Goal: Information Seeking & Learning: Learn about a topic

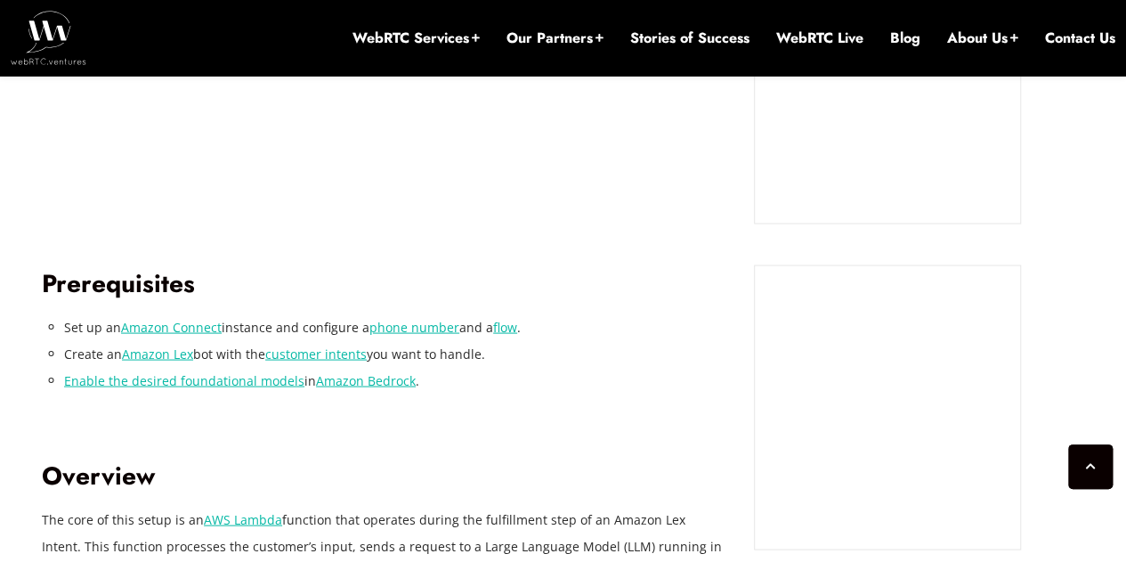
scroll to position [1609, 0]
click at [300, 356] on link "customer intents" at bounding box center [315, 353] width 101 height 17
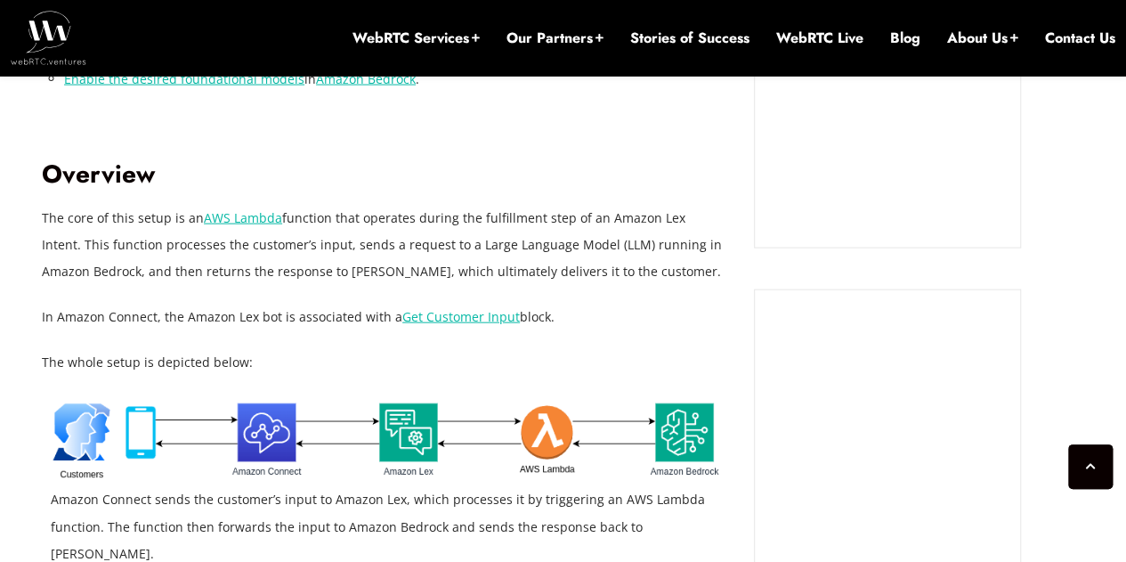
scroll to position [1917, 0]
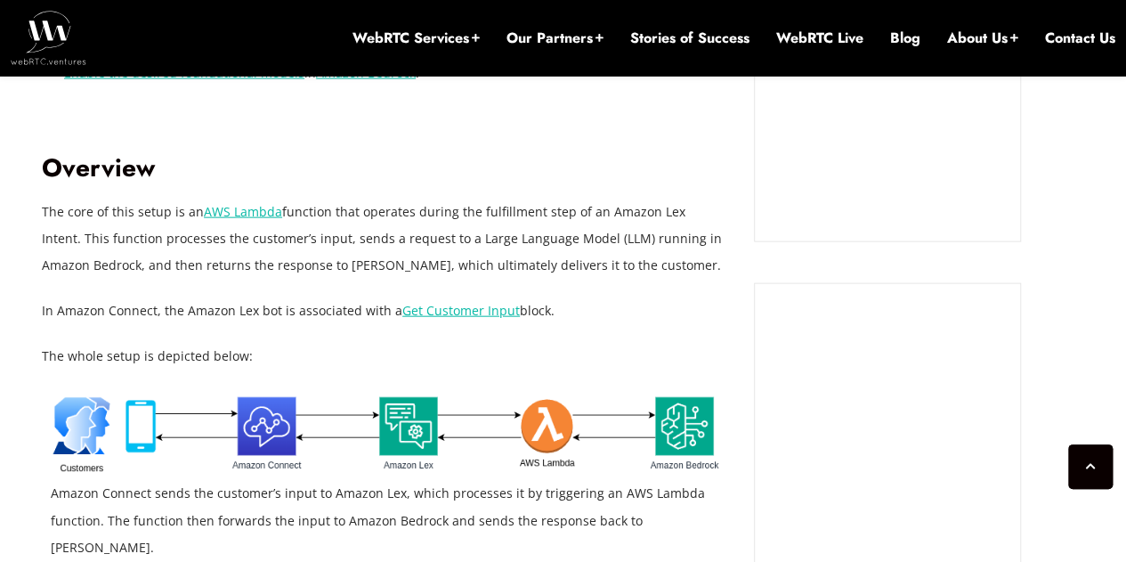
click at [466, 309] on link "Get Customer Input" at bounding box center [461, 310] width 118 height 17
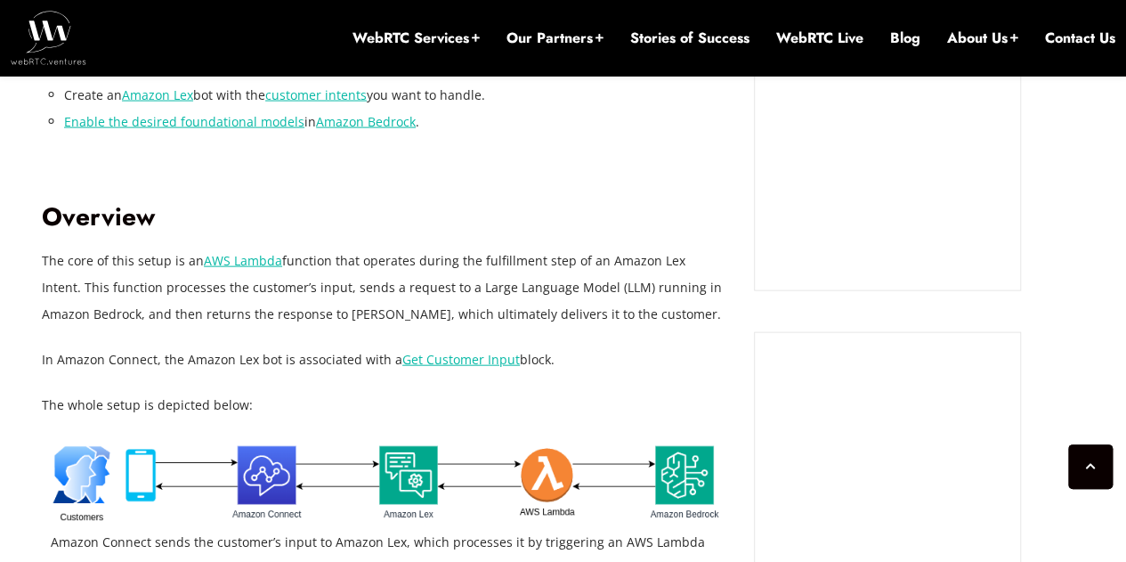
scroll to position [1869, 0]
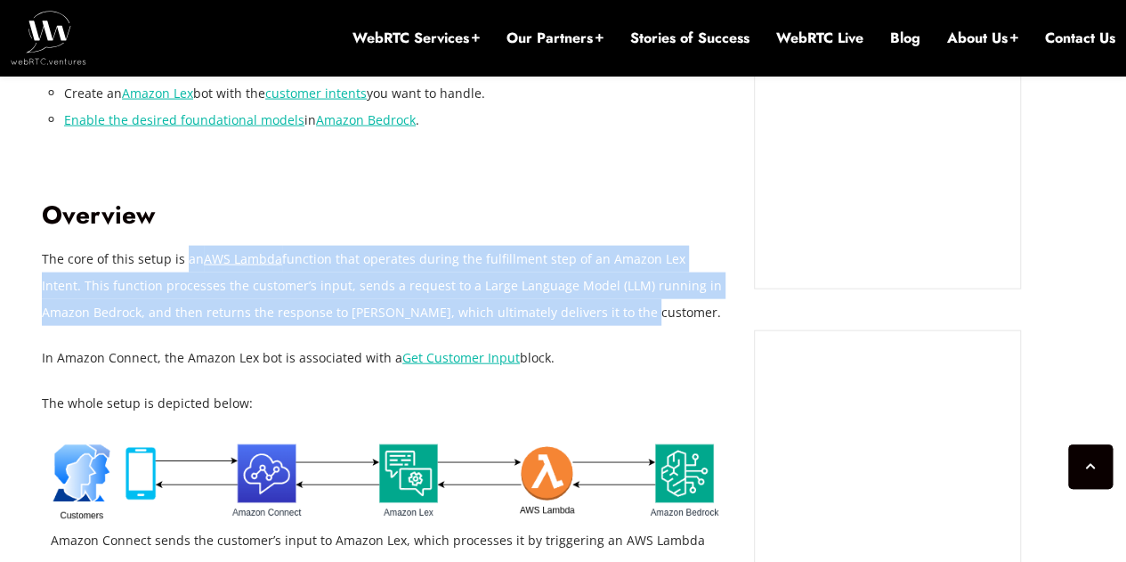
drag, startPoint x: 182, startPoint y: 262, endPoint x: 579, endPoint y: 315, distance: 400.6
click at [579, 315] on p "The core of this setup is an AWS Lambda function that operates during the fulfi…" at bounding box center [384, 286] width 685 height 80
copy p "an AWS Lambda function that operates during the fulfillment step of an Amazon L…"
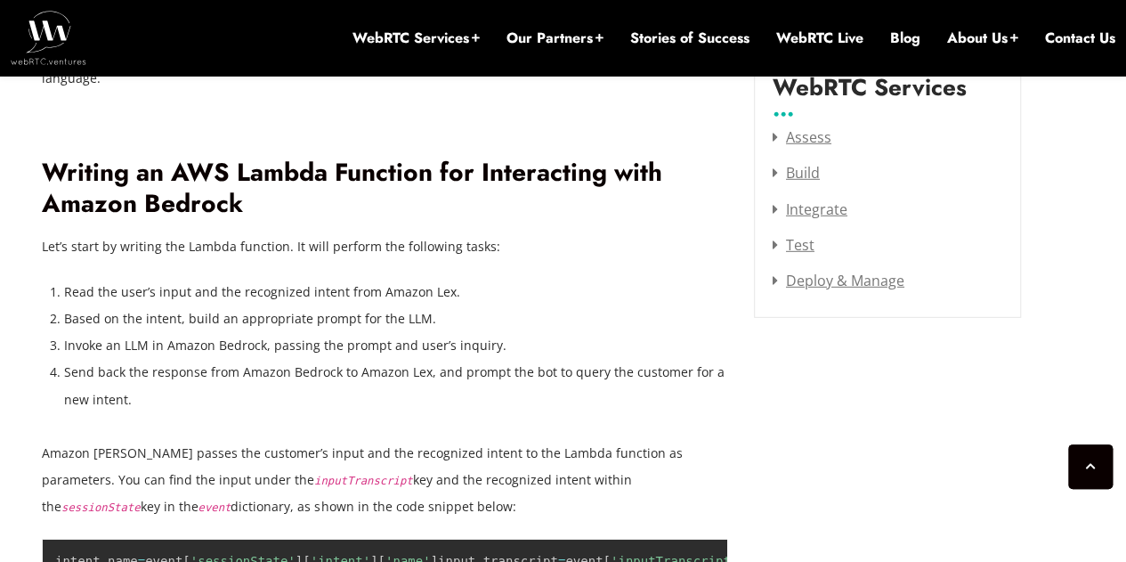
scroll to position [2470, 0]
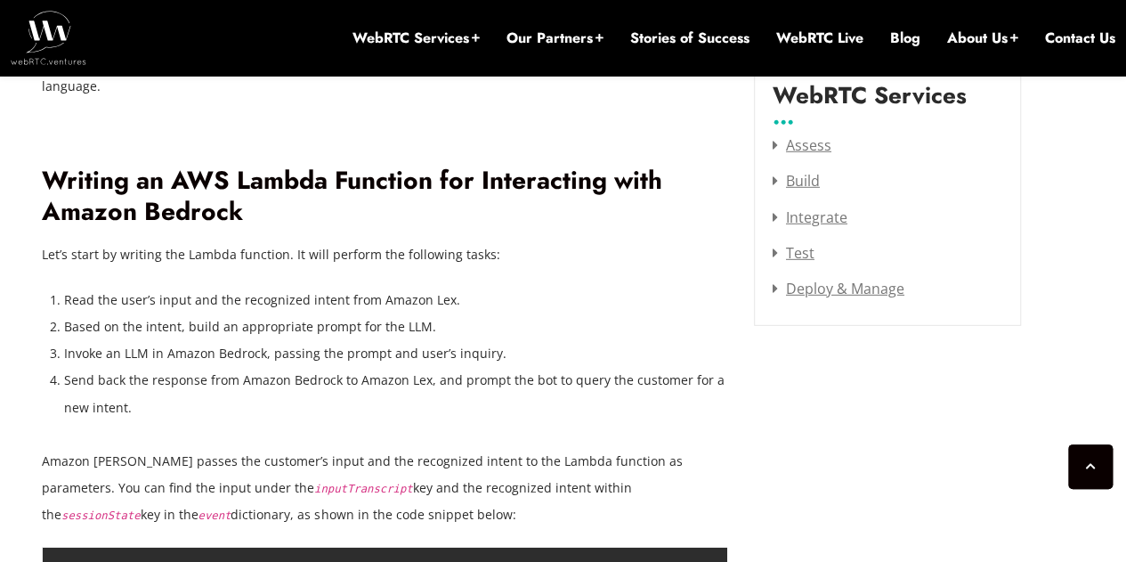
drag, startPoint x: 42, startPoint y: 202, endPoint x: 669, endPoint y: 457, distance: 677.3
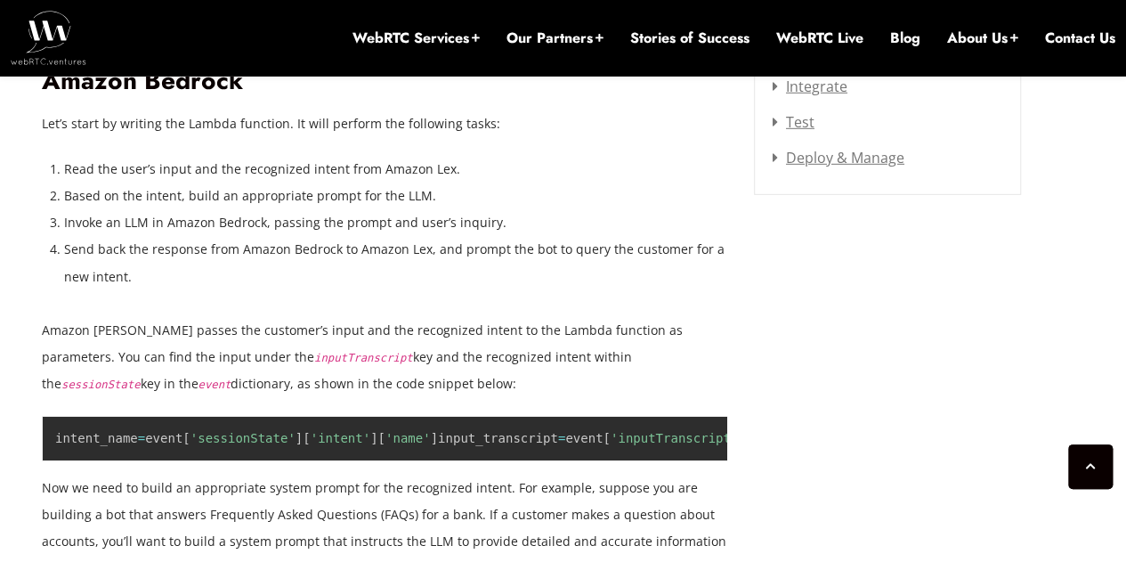
scroll to position [2602, 0]
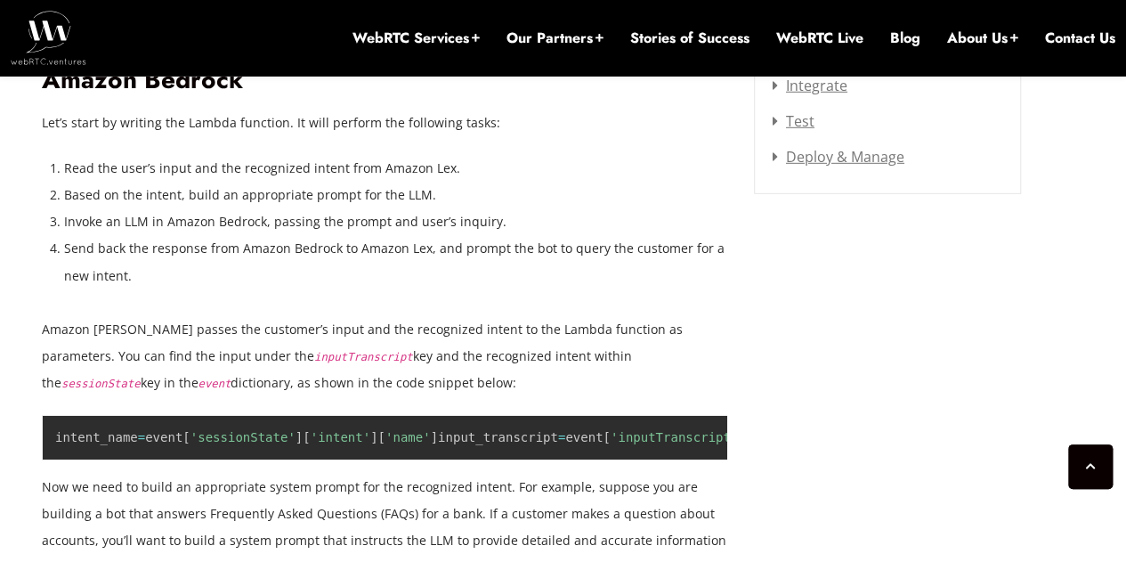
click at [402, 336] on p "Amazon [PERSON_NAME] passes the customer’s input and the recognized intent to t…" at bounding box center [384, 356] width 685 height 80
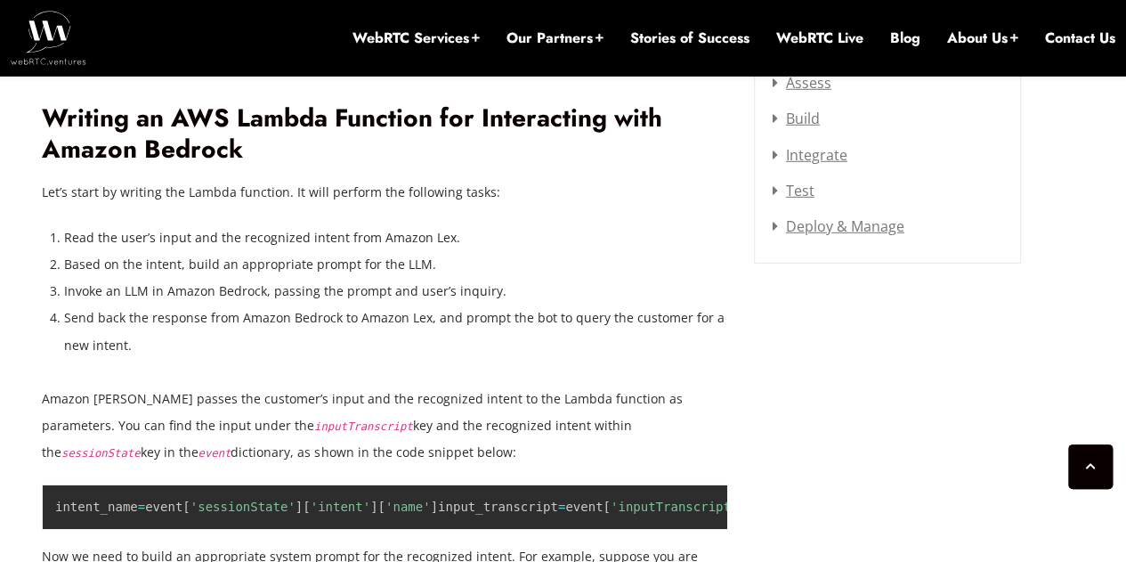
scroll to position [2531, 0]
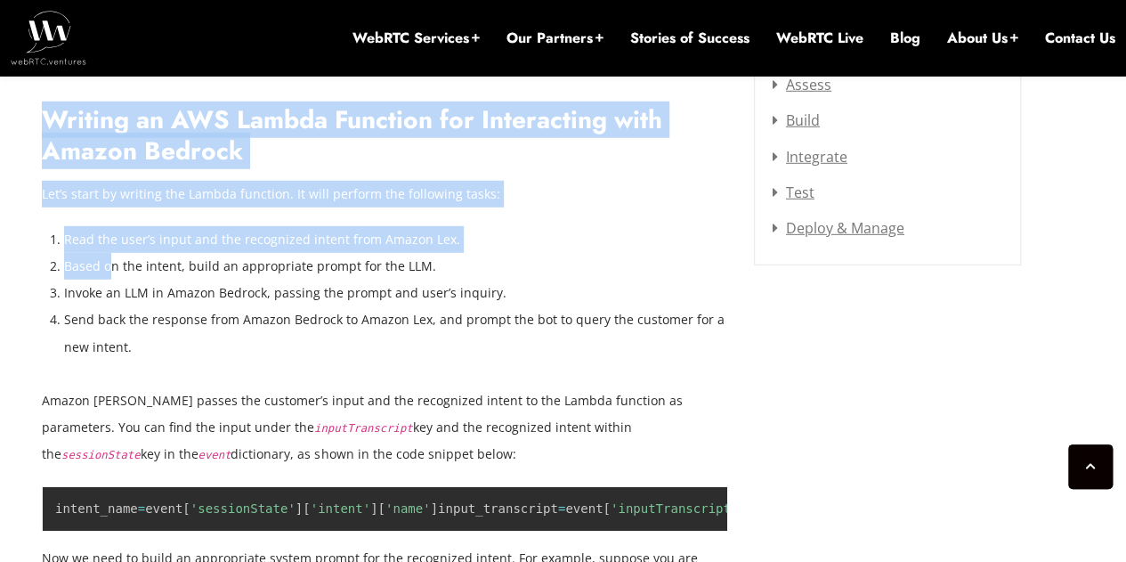
drag, startPoint x: 38, startPoint y: 136, endPoint x: 109, endPoint y: 202, distance: 96.4
click at [109, 253] on li "Based on the intent, build an appropriate prompt for the LLM." at bounding box center [395, 266] width 663 height 27
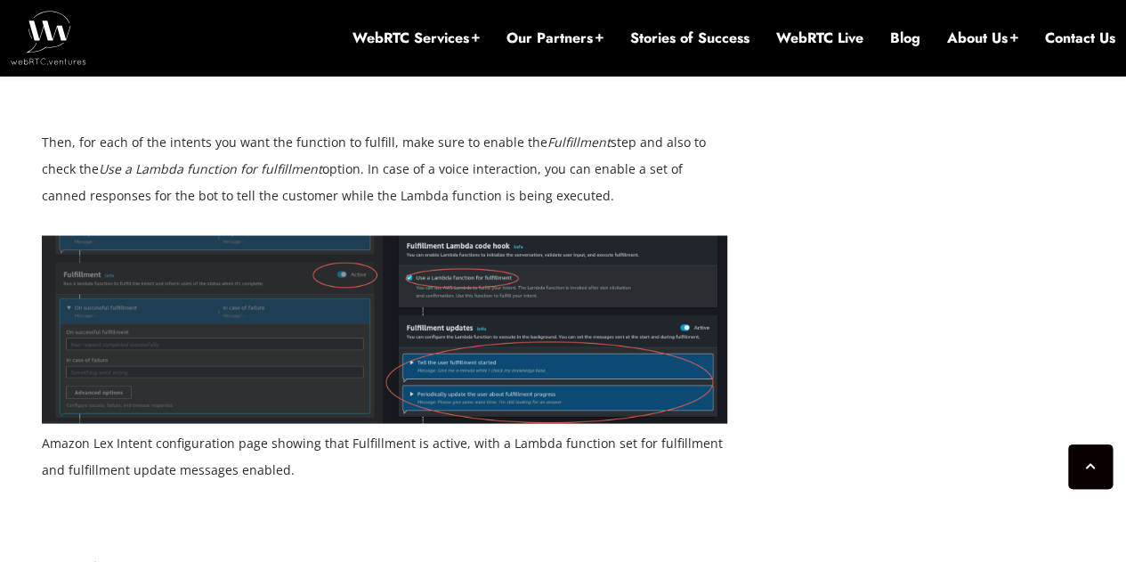
scroll to position [5024, 0]
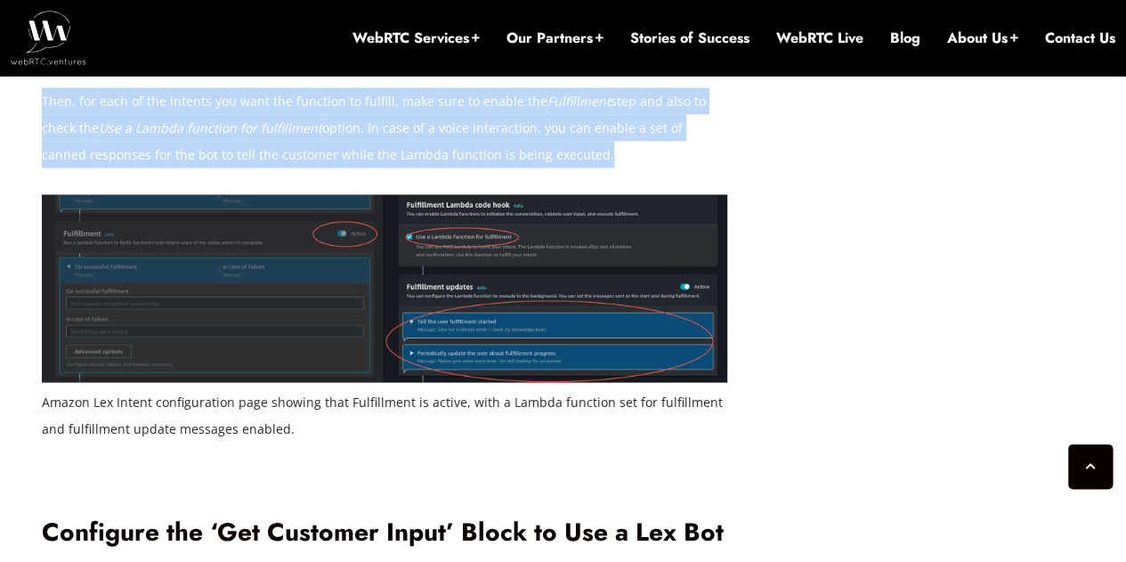
drag, startPoint x: 43, startPoint y: 141, endPoint x: 582, endPoint y: 442, distance: 618.1
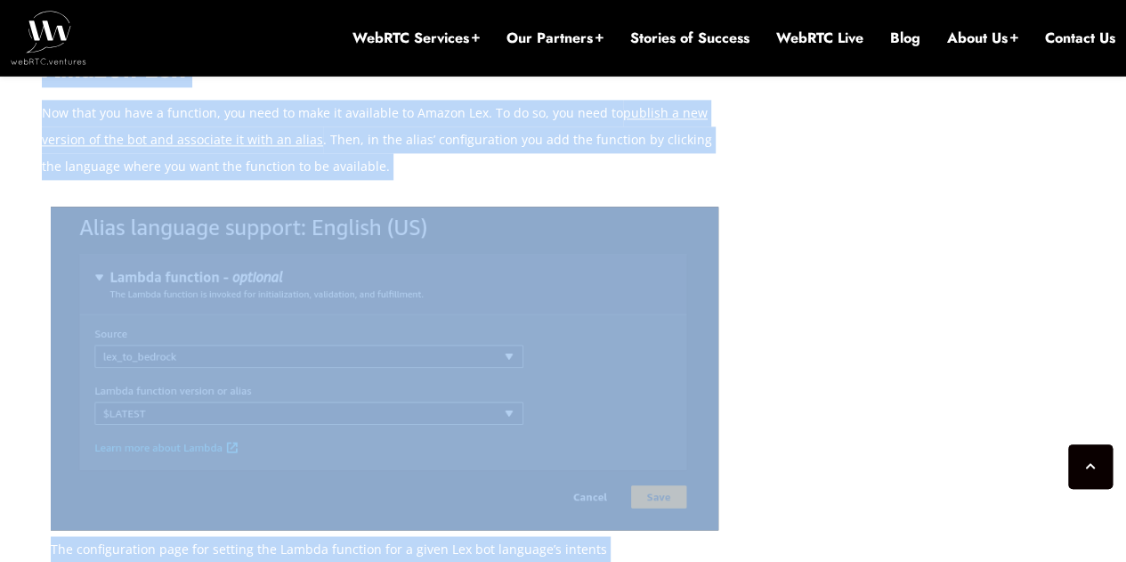
scroll to position [4503, 0]
click at [555, 288] on div "Generative AI and LLMs have proven to be essential tools when it comes to provi…" at bounding box center [384, 383] width 685 height 6904
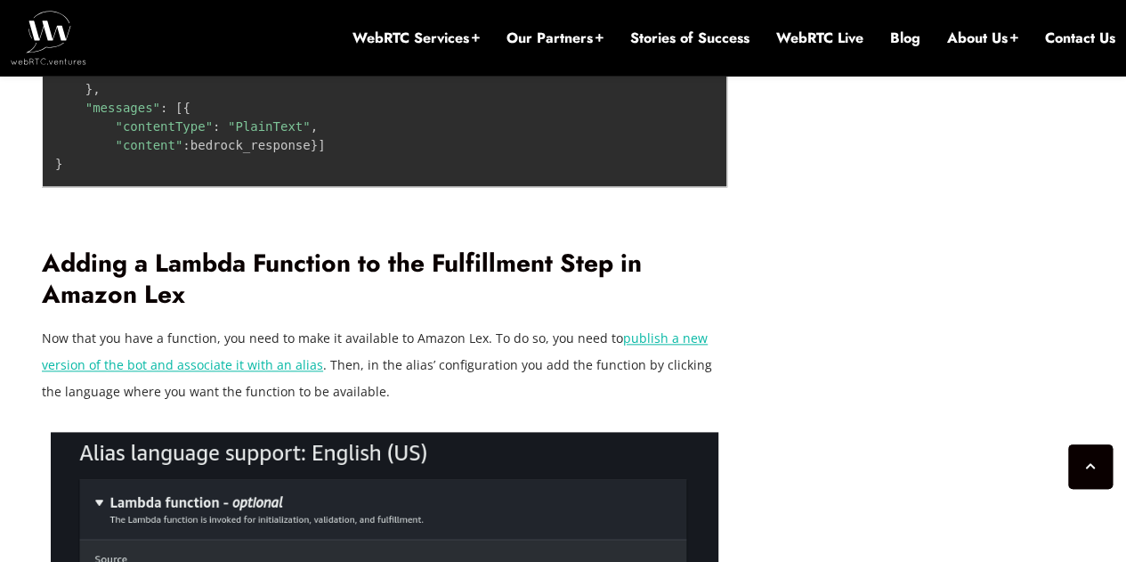
scroll to position [4300, 0]
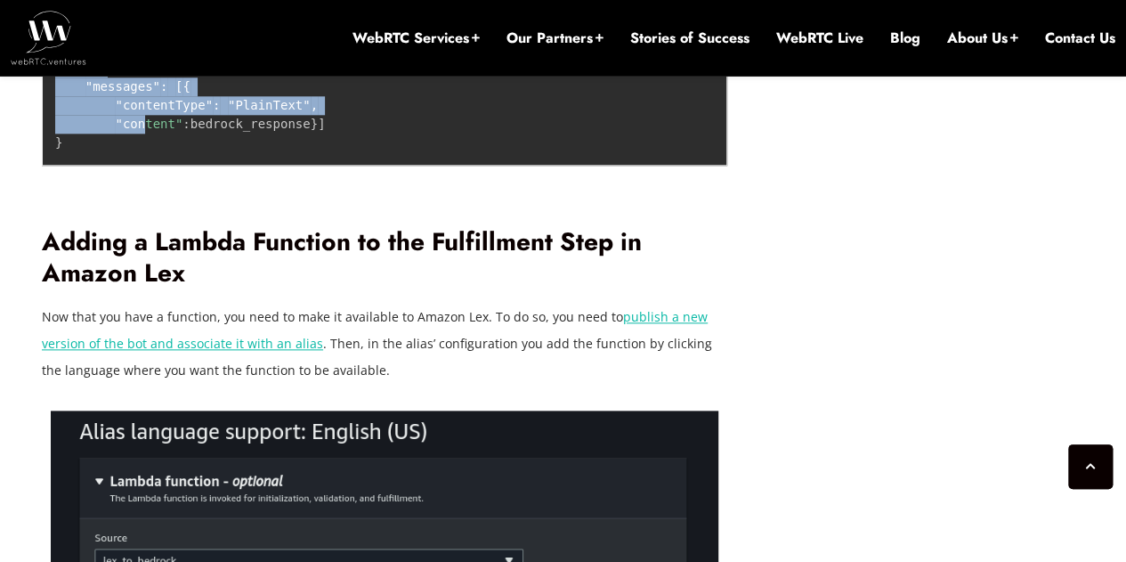
drag, startPoint x: 45, startPoint y: 126, endPoint x: 137, endPoint y: 408, distance: 296.1
copy div "Loremip do SIT Ametco Adipisci eli Seddoeiusmo temp Incidi Utlabor Etd’m aliqu …"
